Goal: Subscribe to service/newsletter

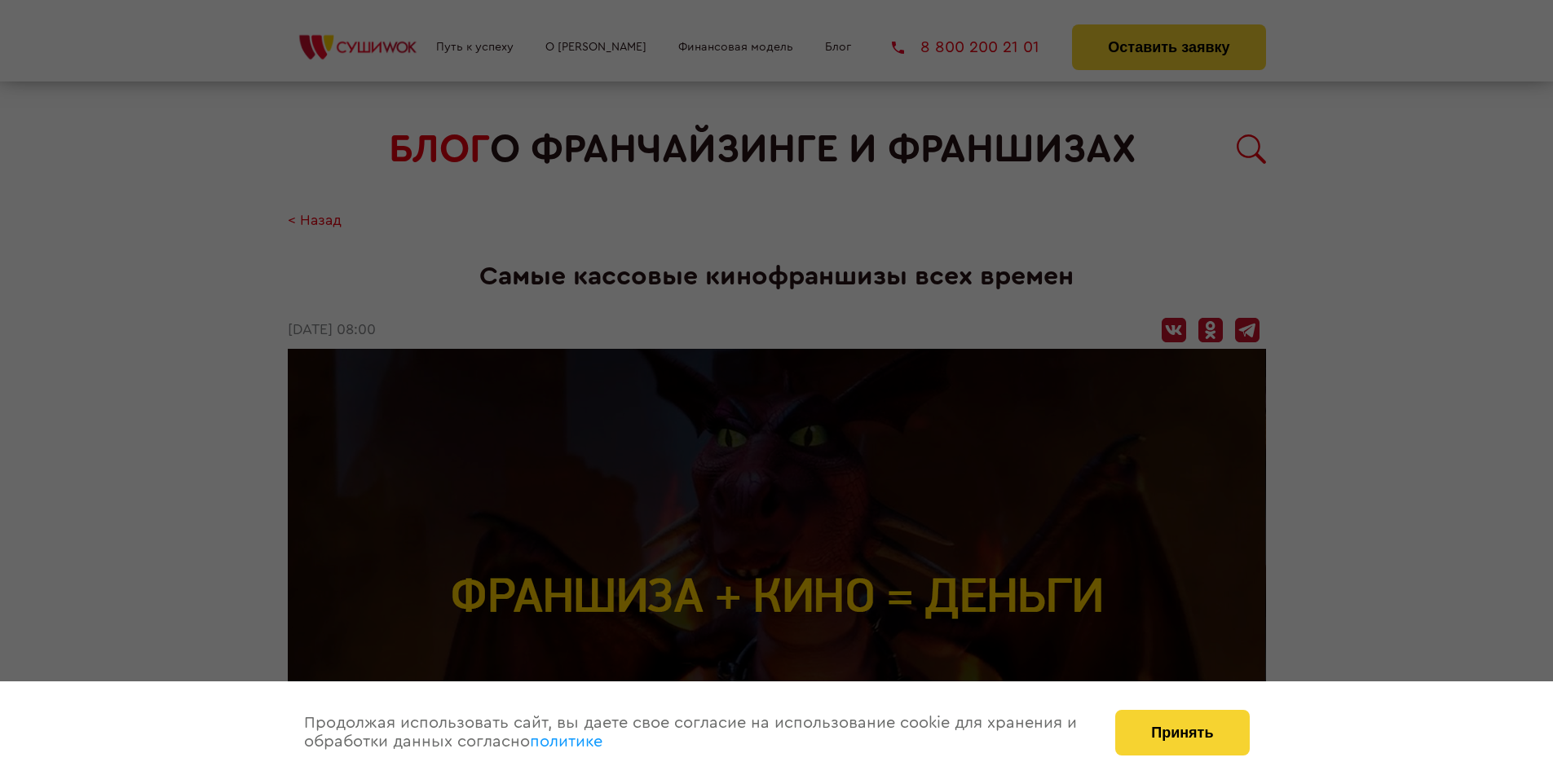
scroll to position [2898, 0]
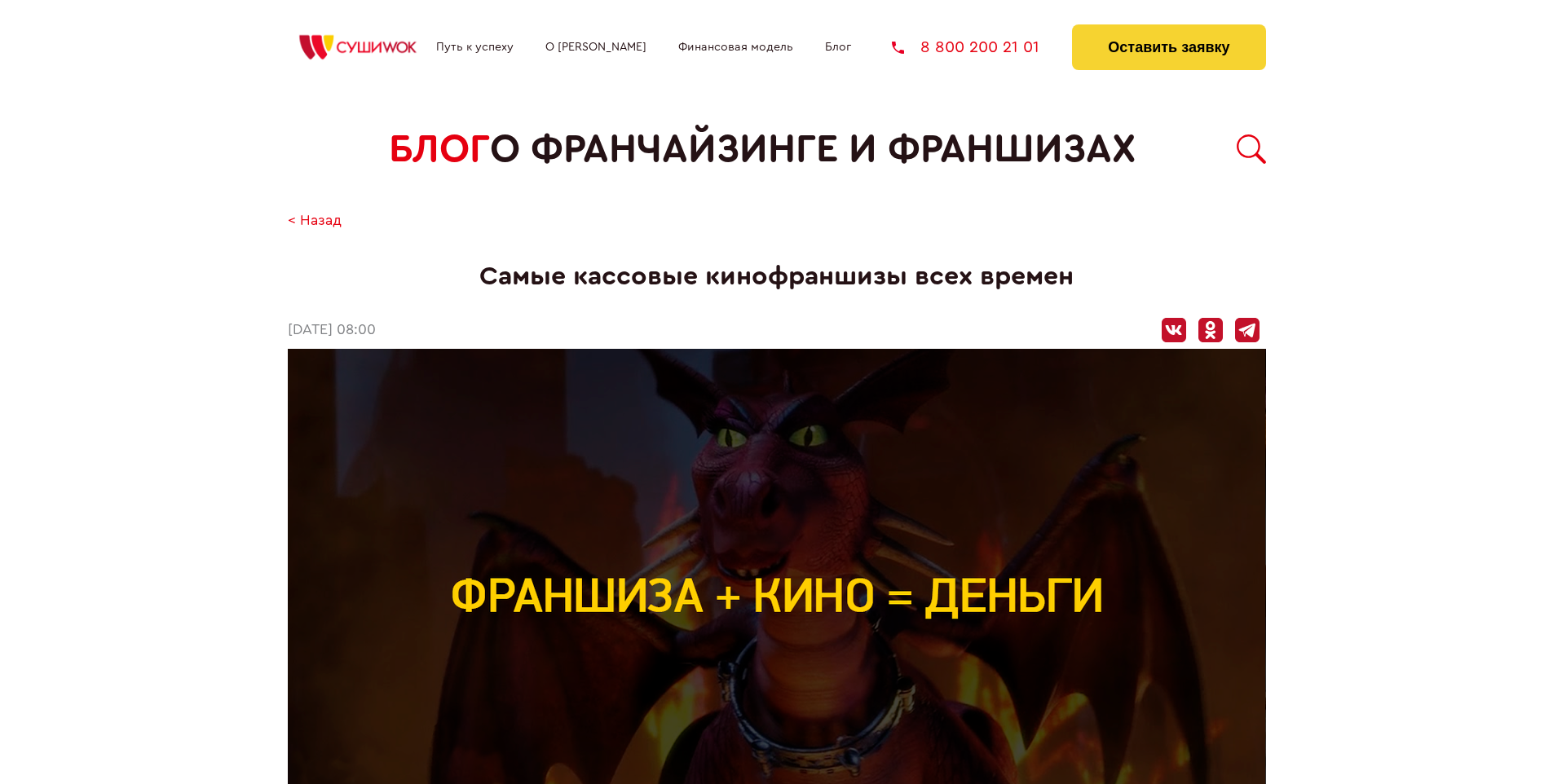
scroll to position [2898, 0]
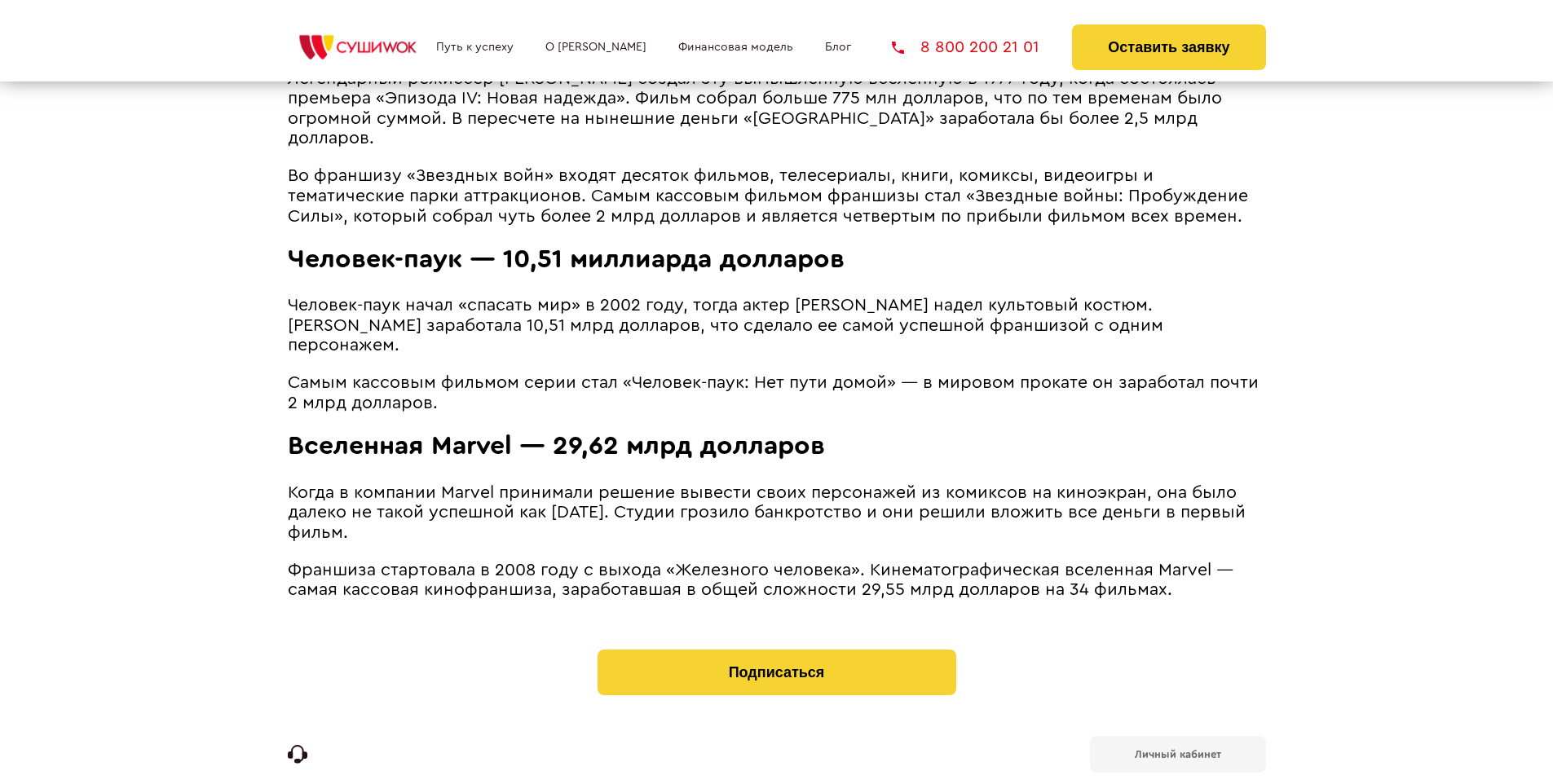
click at [1177, 749] on b "Личный кабинет" at bounding box center [1178, 754] width 86 height 11
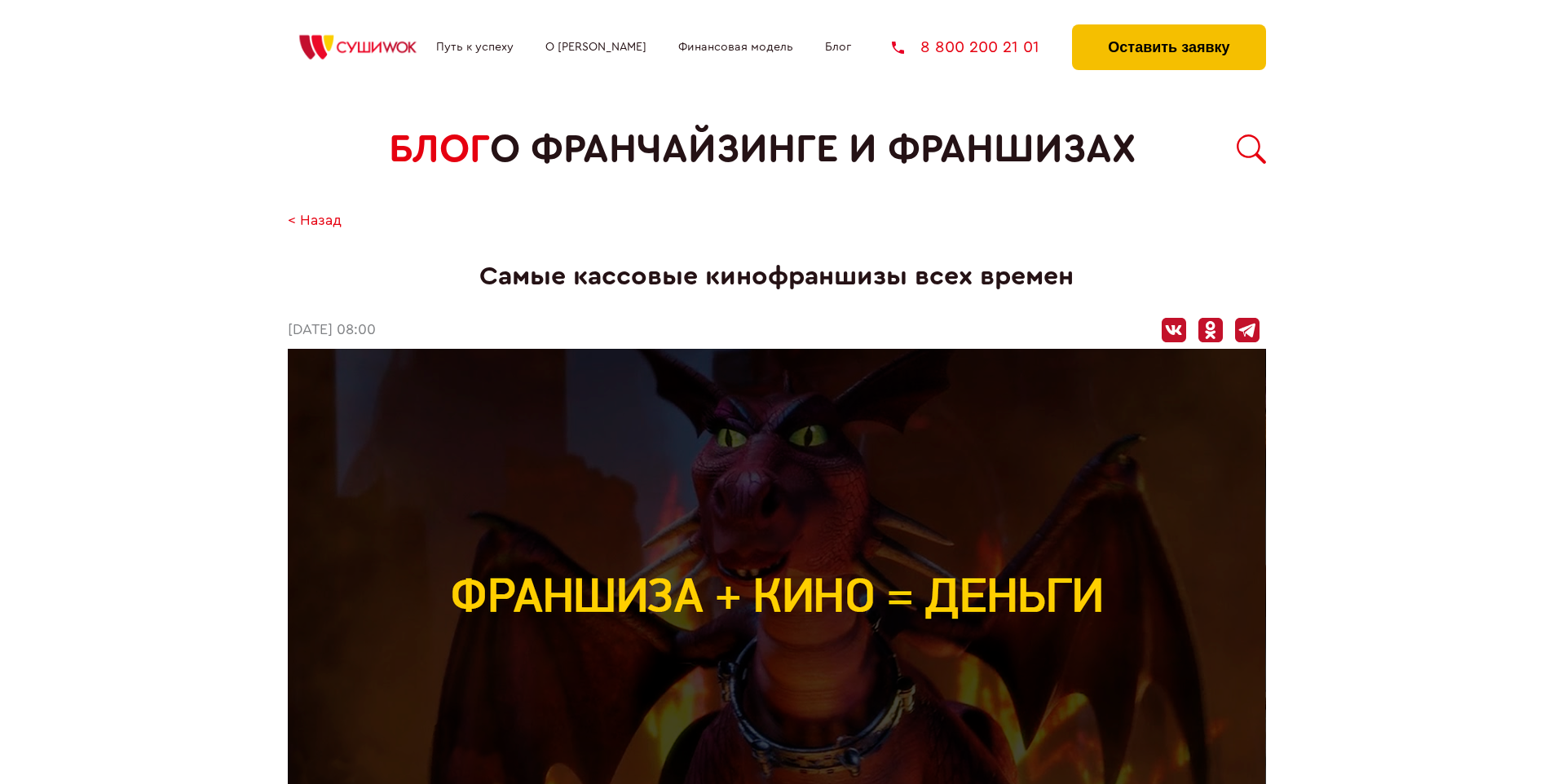
click at [1168, 28] on button "Оставить заявку" at bounding box center [1168, 47] width 193 height 46
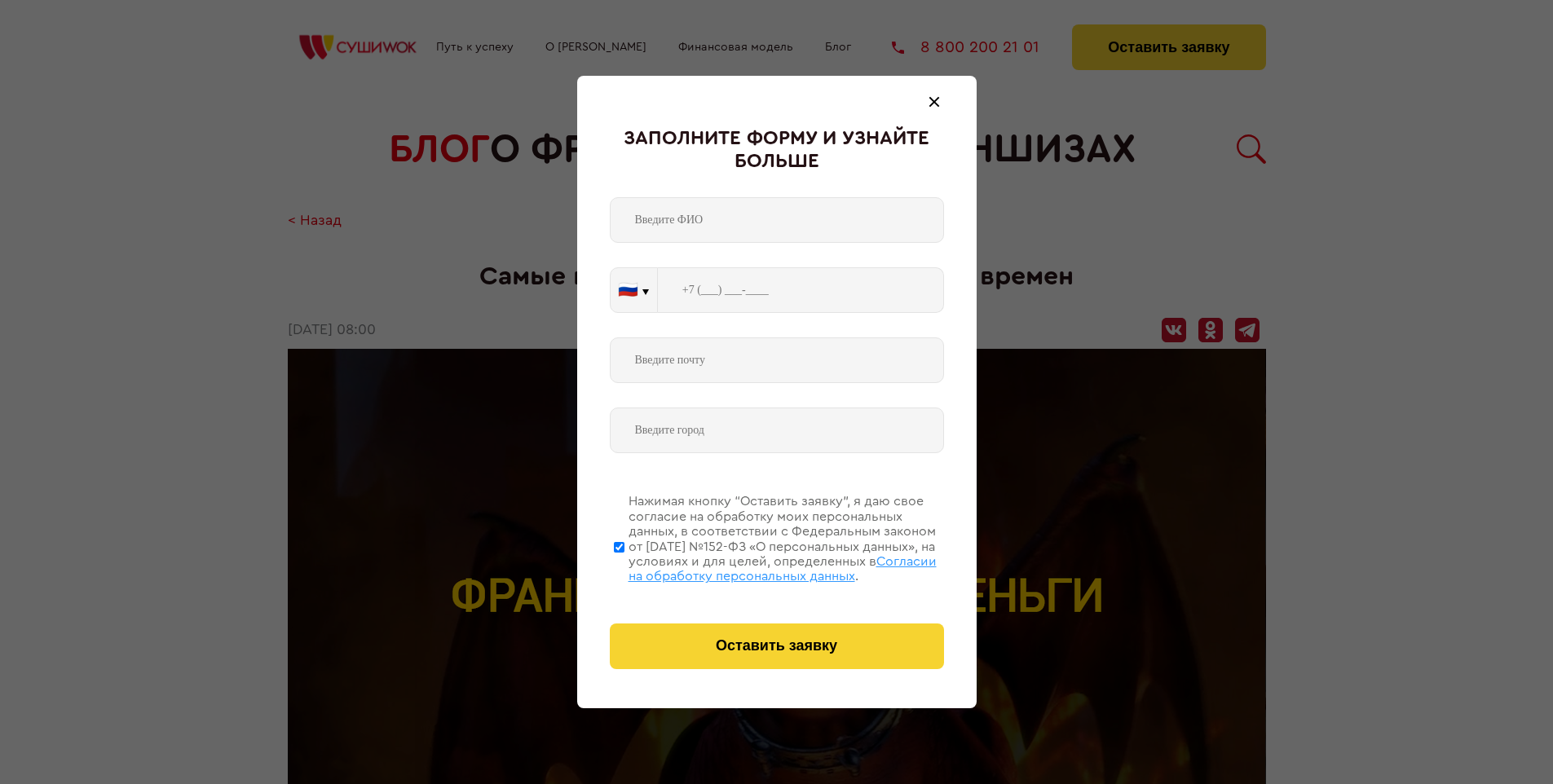
click at [755, 566] on span "Согласии на обработку персональных данных" at bounding box center [782, 569] width 308 height 28
click at [625, 566] on input "Нажимая кнопку “Оставить заявку”, я даю свое согласие на обработку моих персона…" at bounding box center [619, 546] width 11 height 130
checkbox input "false"
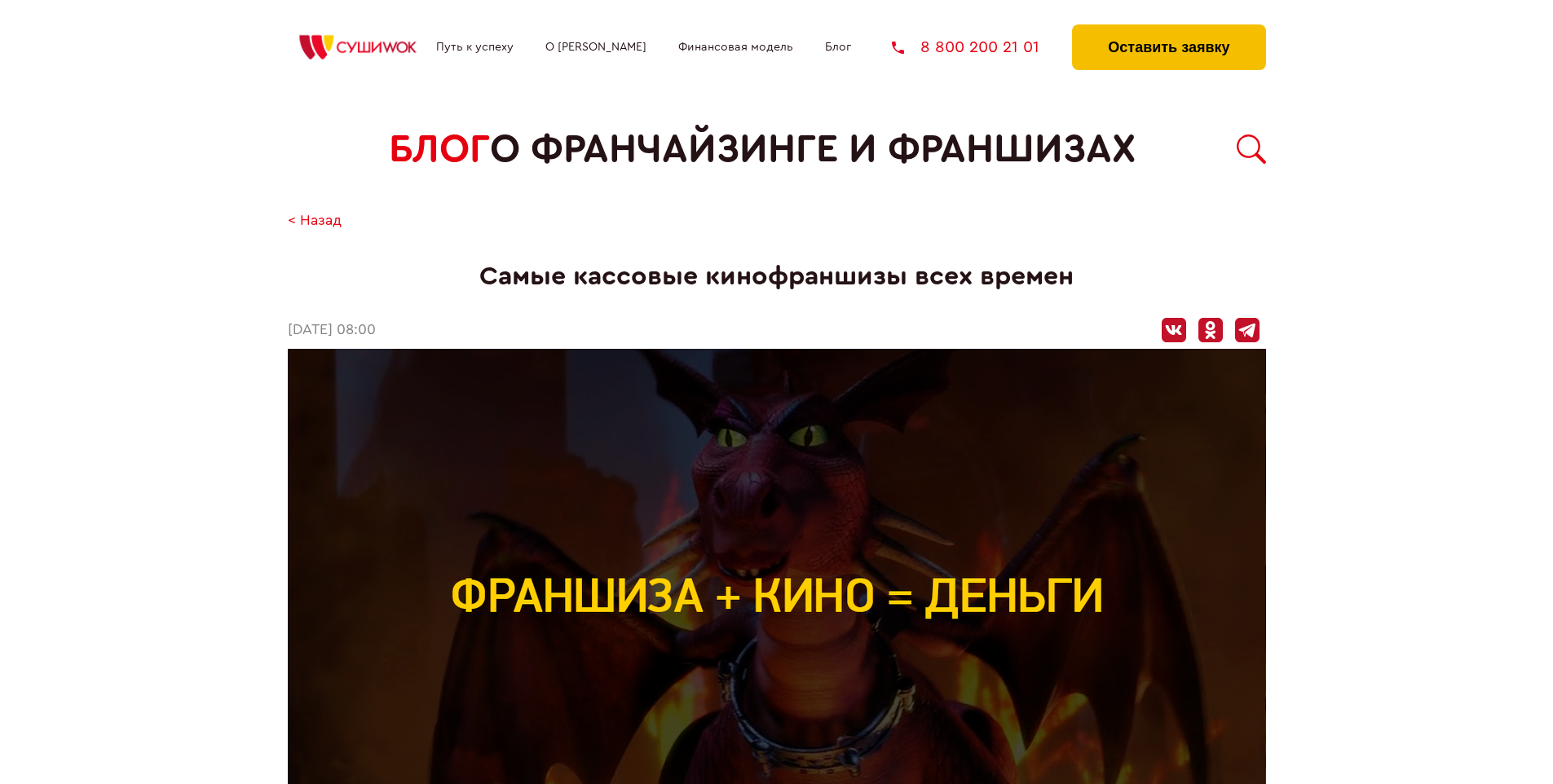
click at [1168, 28] on button "Оставить заявку" at bounding box center [1168, 47] width 193 height 46
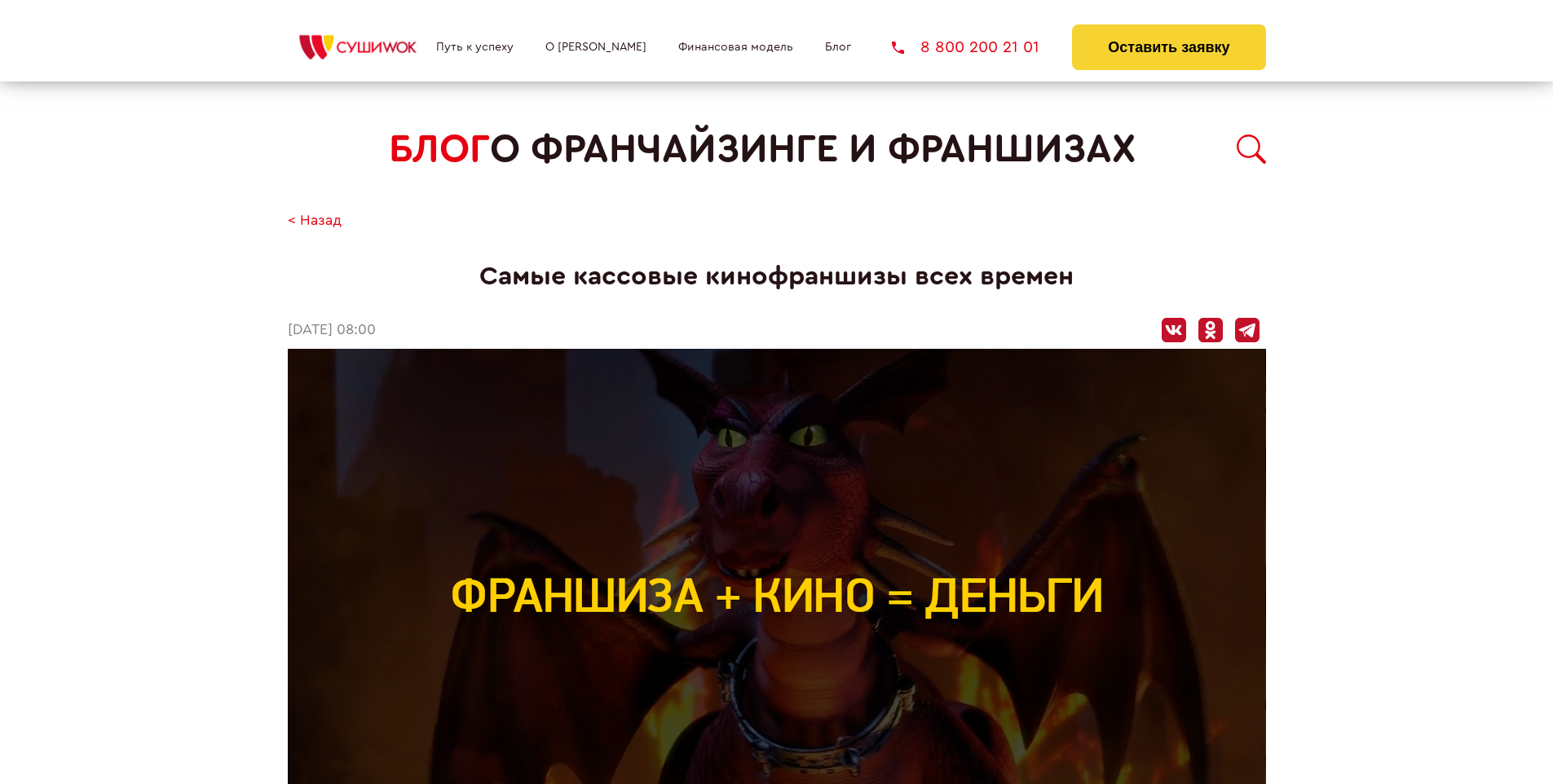
scroll to position [2898, 0]
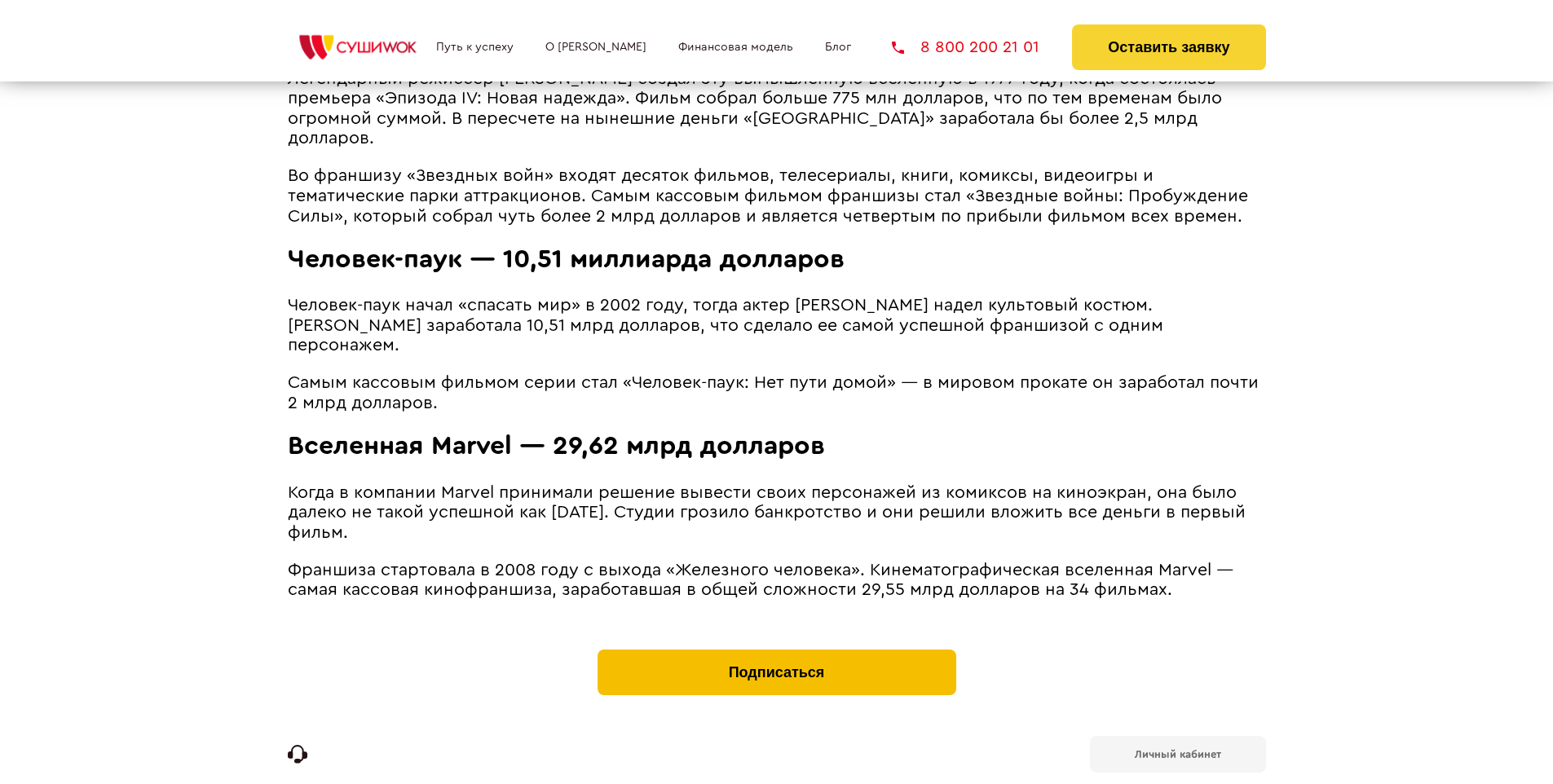
click at [776, 650] on button "Подписаться" at bounding box center [776, 673] width 358 height 46
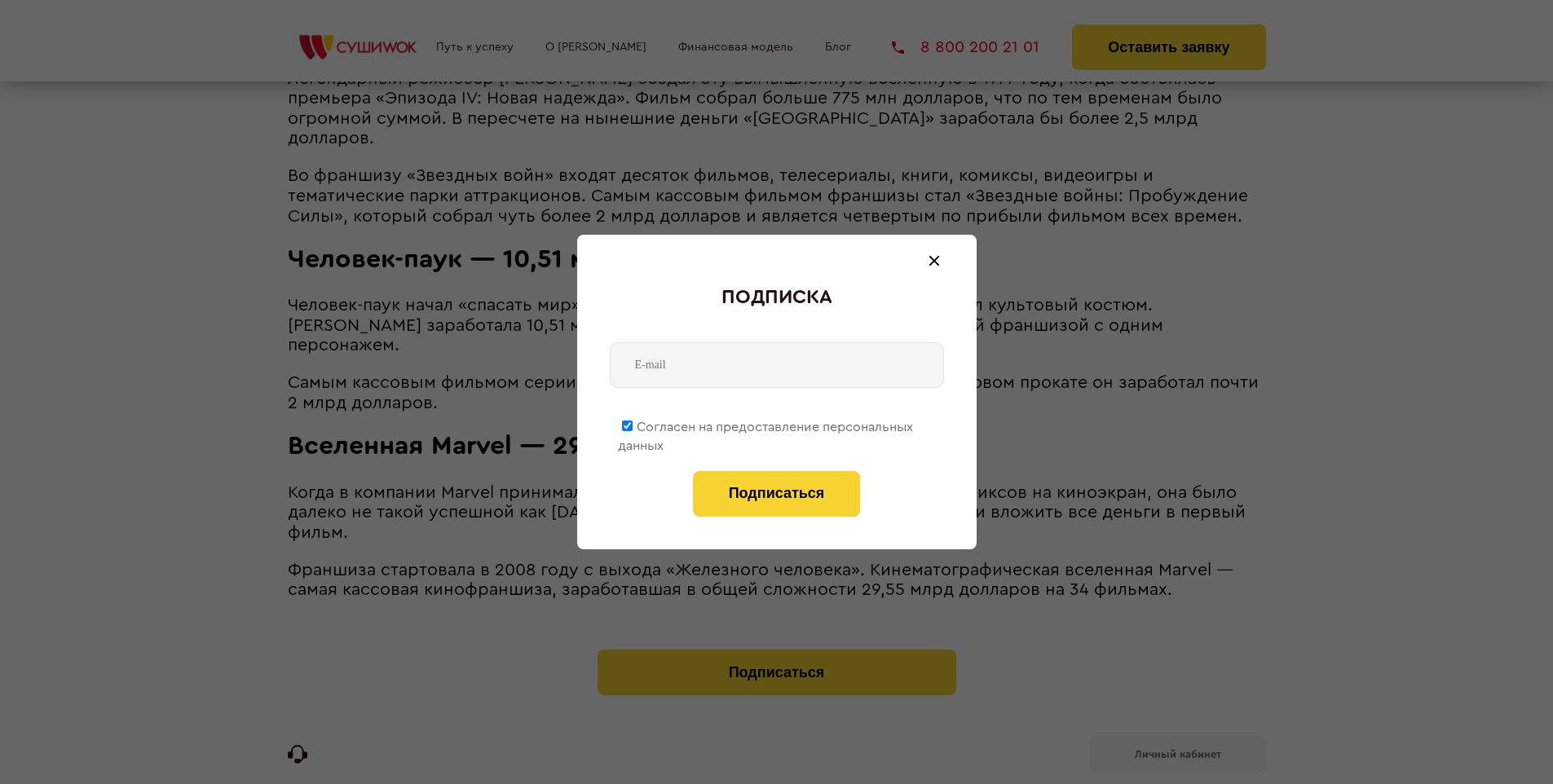
click at [766, 423] on span "Согласен на предоставление персональных данных" at bounding box center [765, 436] width 295 height 32
click at [632, 423] on input "Согласен на предоставление персональных данных" at bounding box center [627, 426] width 11 height 11
checkbox input "false"
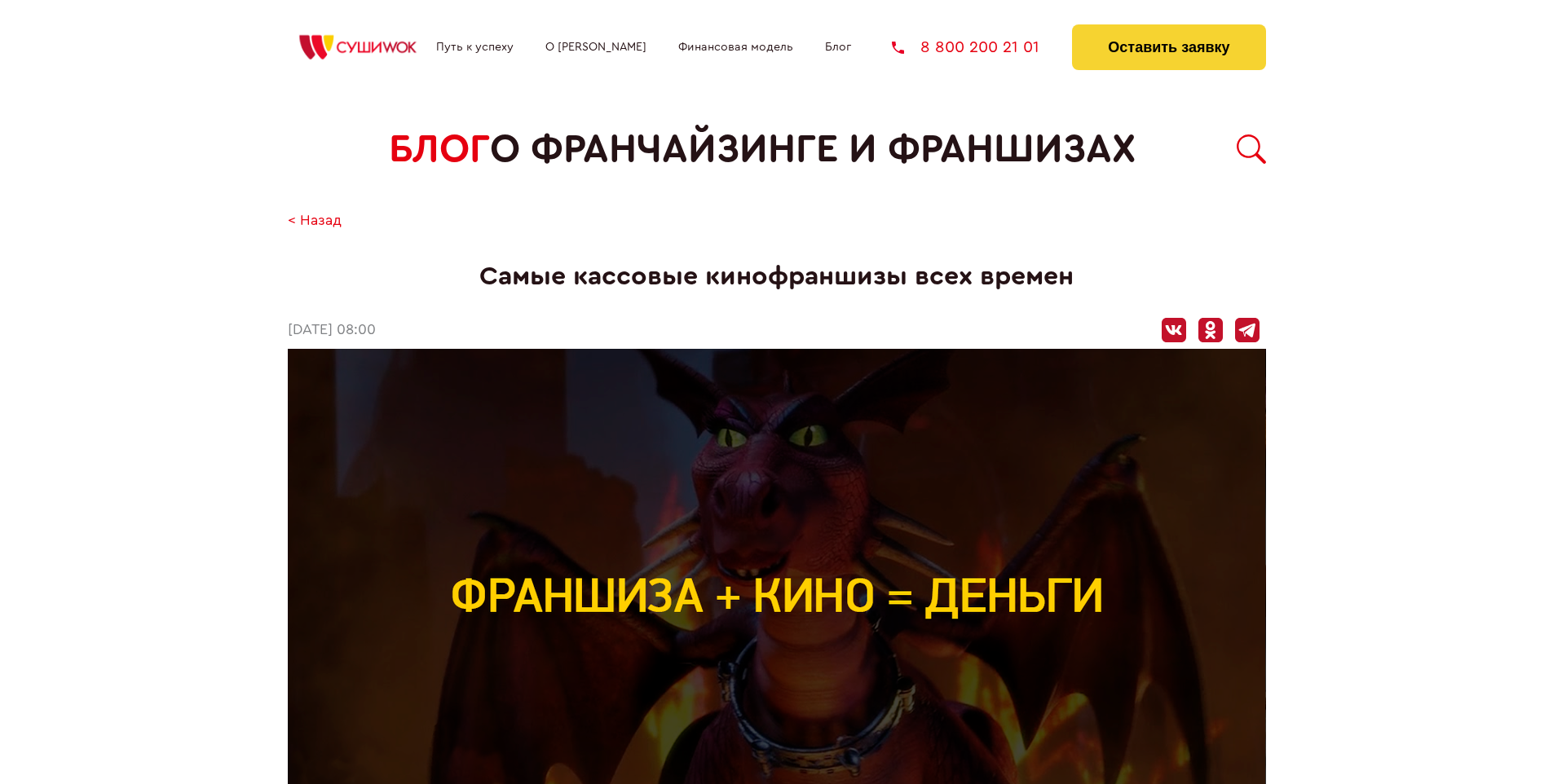
scroll to position [2898, 0]
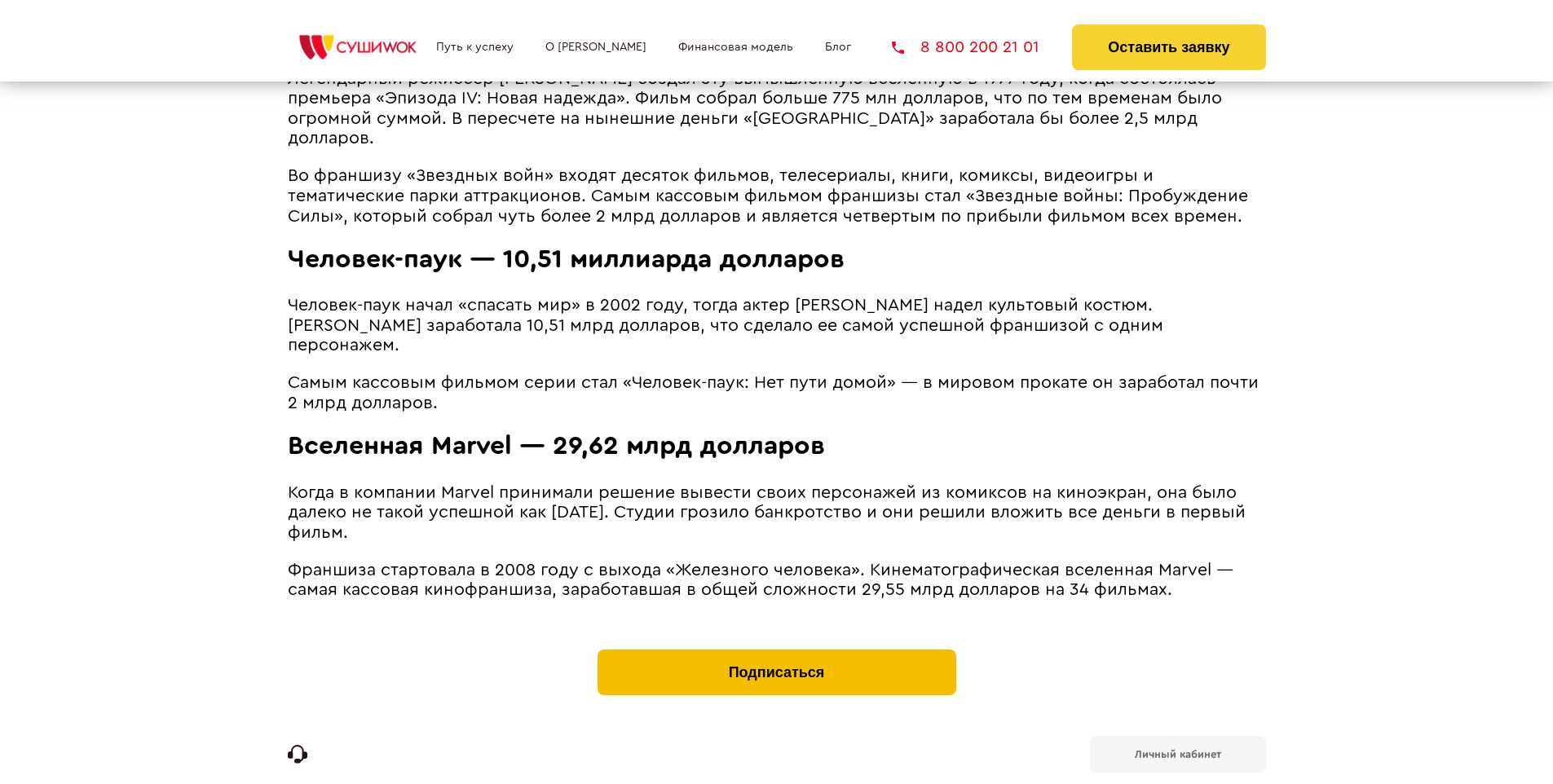
click at [776, 650] on button "Подписаться" at bounding box center [776, 673] width 358 height 46
